Goal: Task Accomplishment & Management: Use online tool/utility

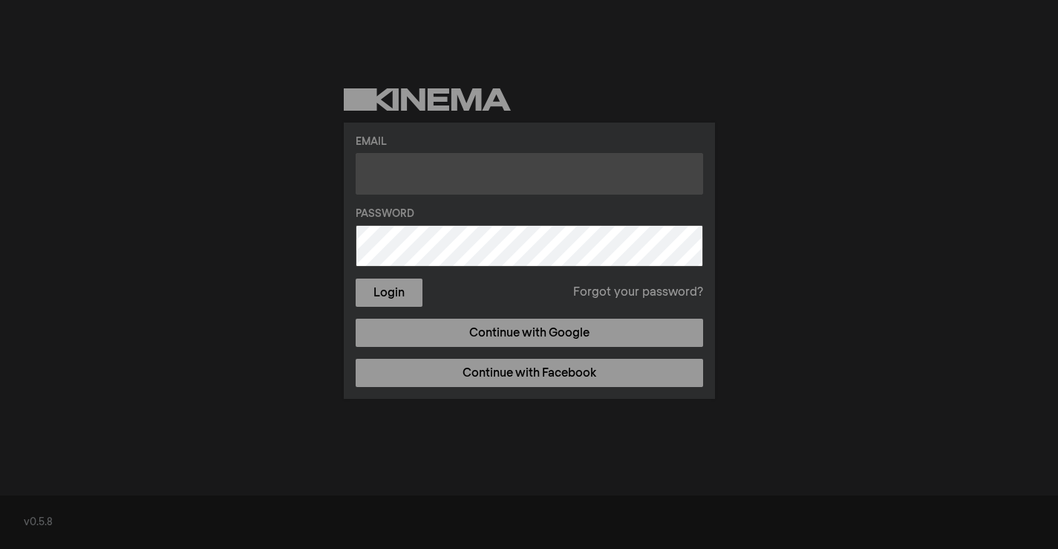
click at [483, 176] on input "text" at bounding box center [529, 174] width 347 height 42
paste input "alyssa.lindsay@gmail.com"
type input "alyssa.lindsay@gmail.com"
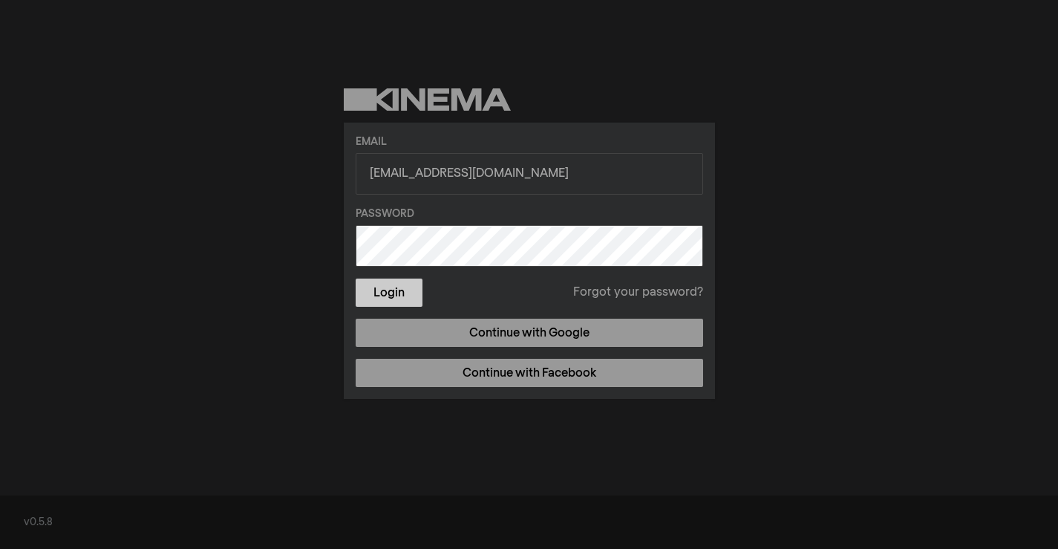
click at [388, 298] on button "Login" at bounding box center [389, 292] width 67 height 28
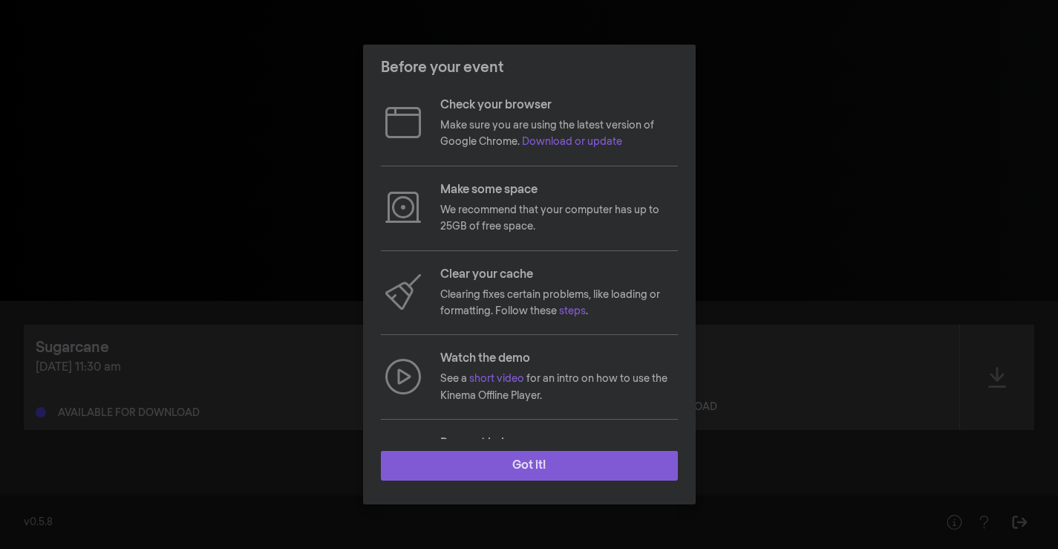
click at [534, 465] on button "Got it!" at bounding box center [529, 466] width 297 height 30
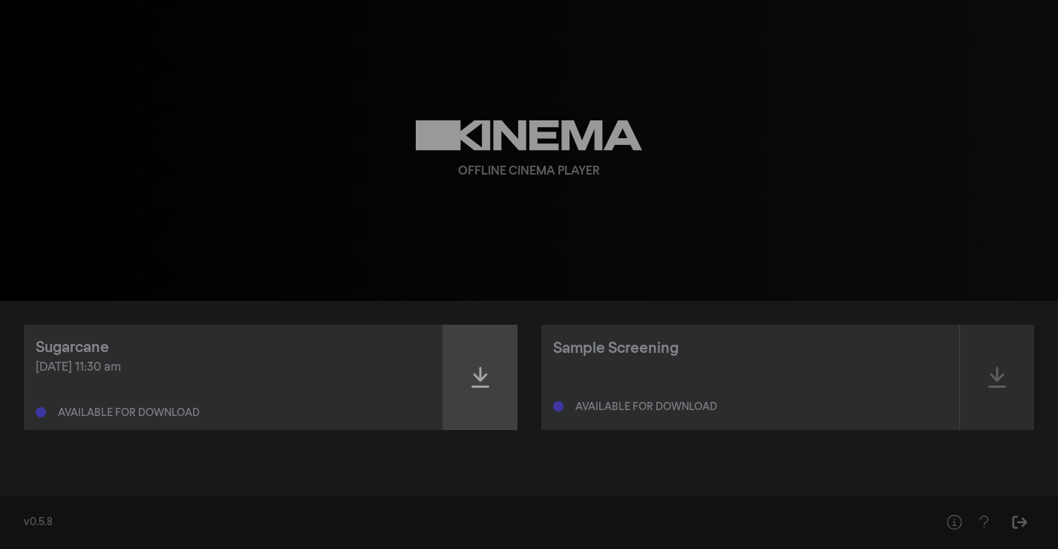
click at [487, 408] on div at bounding box center [480, 376] width 74 height 105
